Goal: Find specific page/section: Find specific page/section

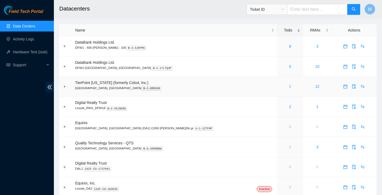
click at [289, 86] on link "2" at bounding box center [290, 86] width 2 height 4
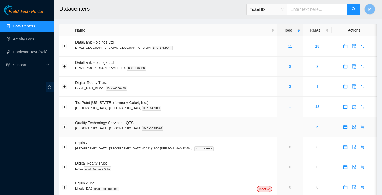
click at [289, 126] on link "1" at bounding box center [290, 127] width 2 height 4
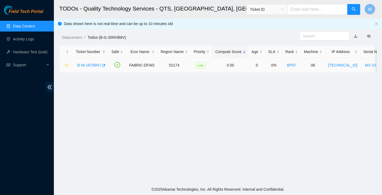
click at [92, 65] on link "B-W-16756N7" at bounding box center [89, 65] width 24 height 4
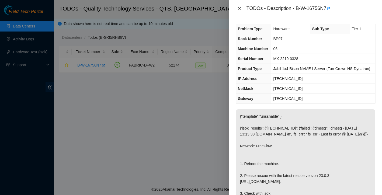
click at [239, 8] on icon "close" at bounding box center [239, 8] width 3 height 3
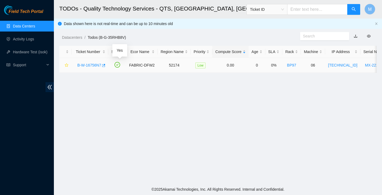
click at [120, 67] on icon "check-circle" at bounding box center [117, 65] width 6 height 6
click at [86, 65] on link "B-W-16756N7" at bounding box center [89, 65] width 24 height 4
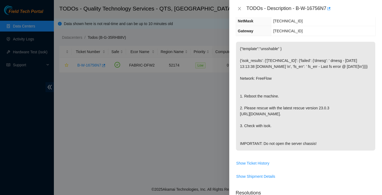
scroll to position [73, 0]
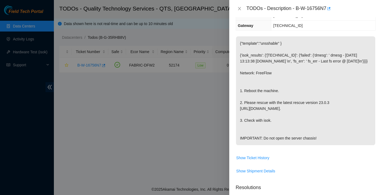
drag, startPoint x: 240, startPoint y: 56, endPoint x: 336, endPoint y: 163, distance: 143.9
click at [336, 145] on p "{"template":"unsshable" } {'isok_results': {'23.215.49.30': {'failed': {'dmesg'…" at bounding box center [305, 90] width 139 height 109
click at [282, 97] on p "{"template":"unsshable" } {'isok_results': {'23.215.49.30': {'failed': {'dmesg'…" at bounding box center [305, 90] width 139 height 109
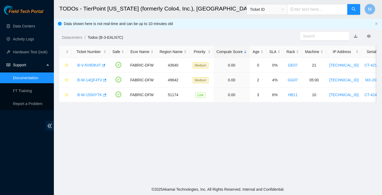
scroll to position [6, 0]
